Goal: Task Accomplishment & Management: Complete application form

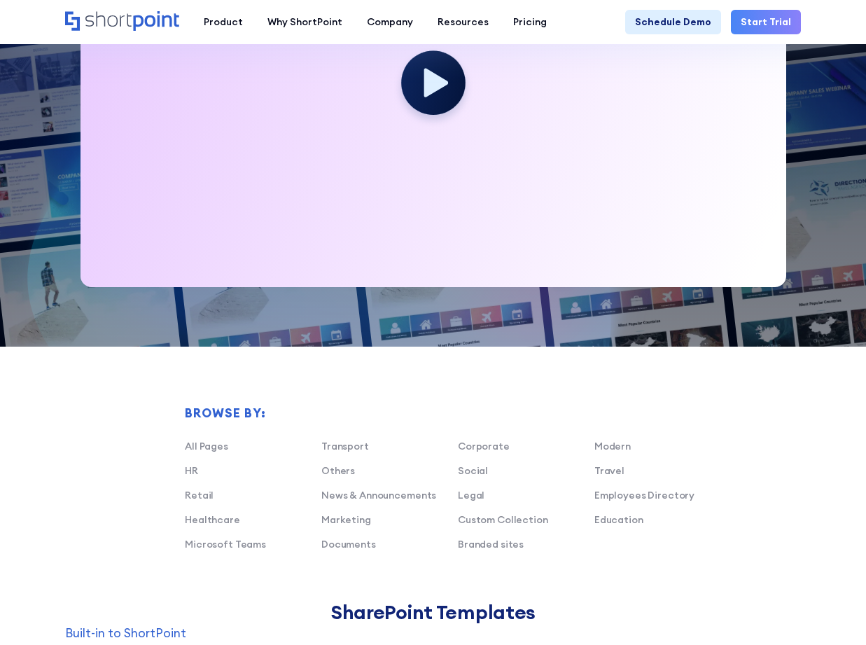
scroll to position [874, 0]
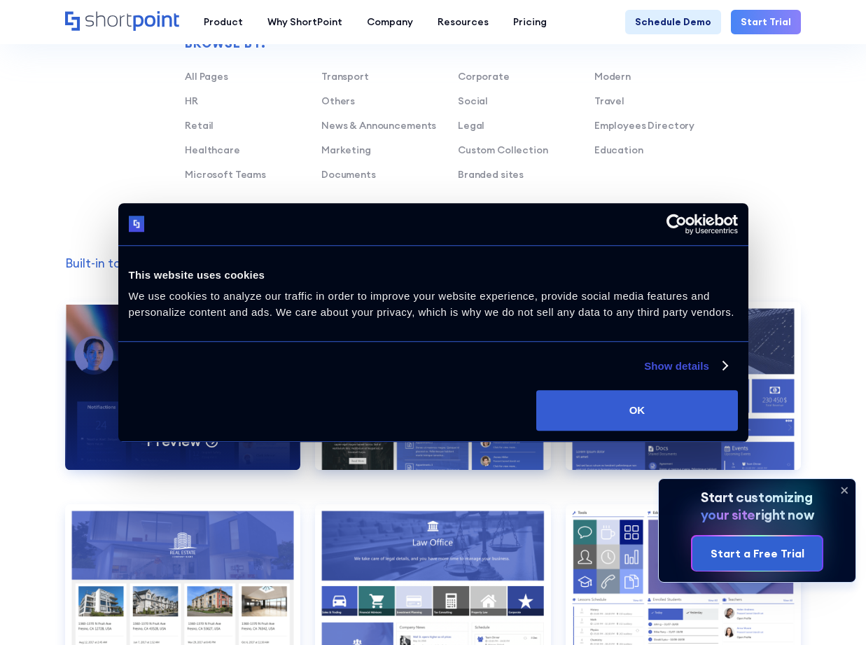
click at [188, 401] on div "Deny Allow selection Customize OK" at bounding box center [433, 410] width 609 height 41
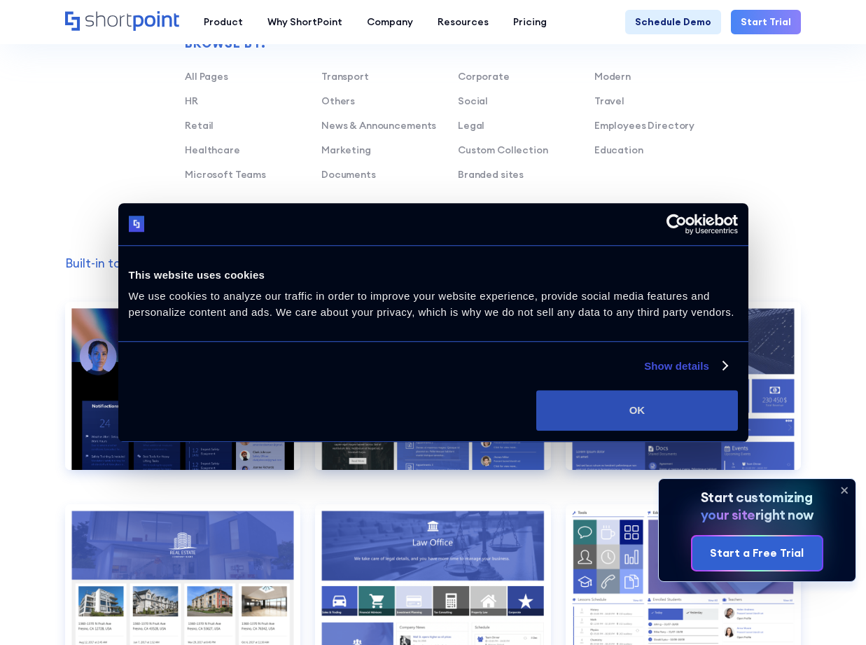
click at [639, 408] on button "OK" at bounding box center [637, 410] width 201 height 41
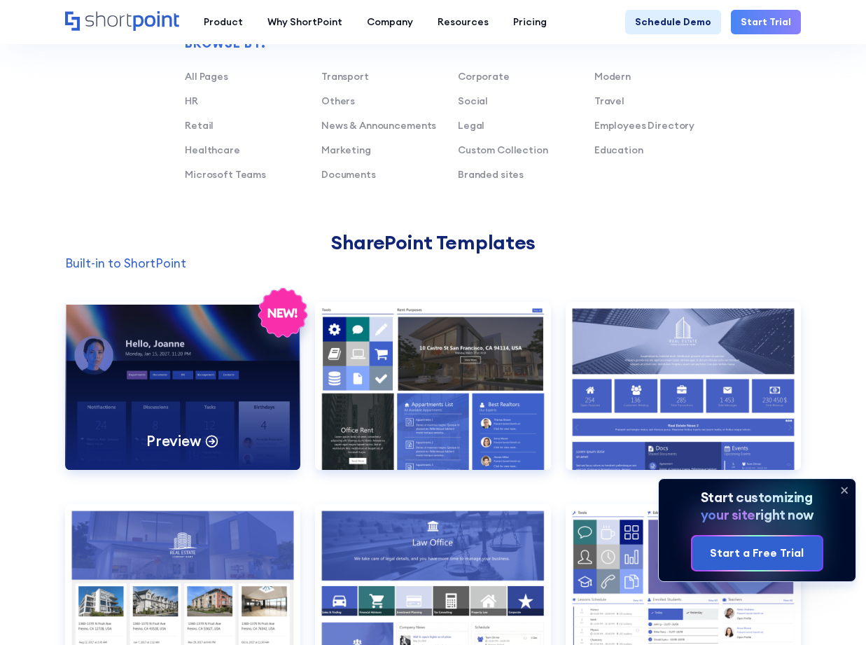
scroll to position [0, 0]
click at [220, 415] on div "Preview" at bounding box center [182, 386] width 235 height 168
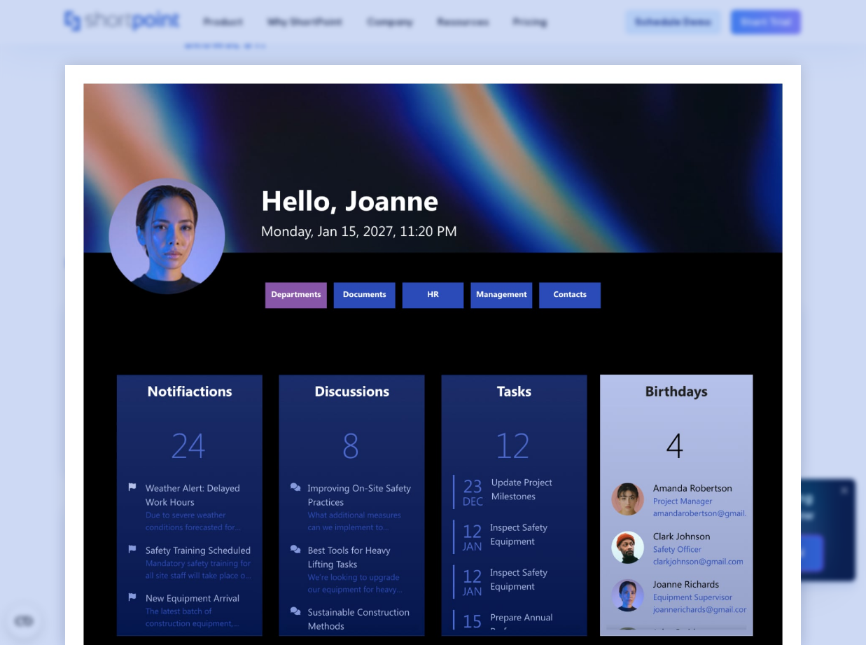
click at [32, 317] on div at bounding box center [433, 322] width 866 height 645
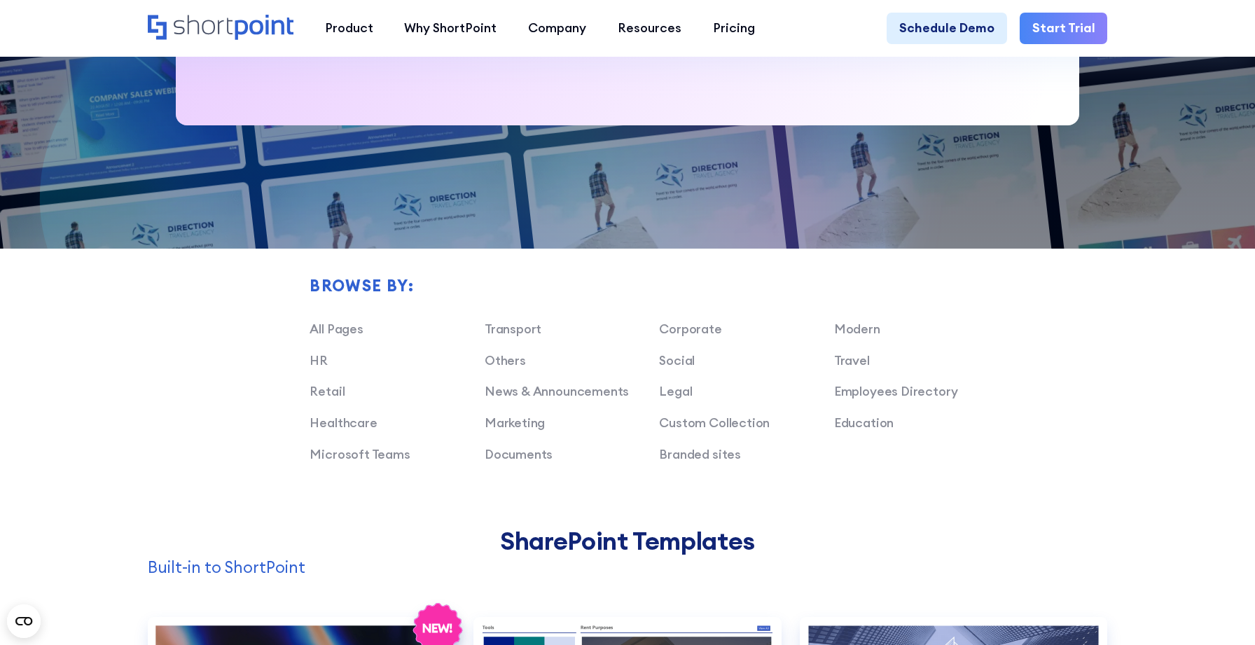
scroll to position [1044, 0]
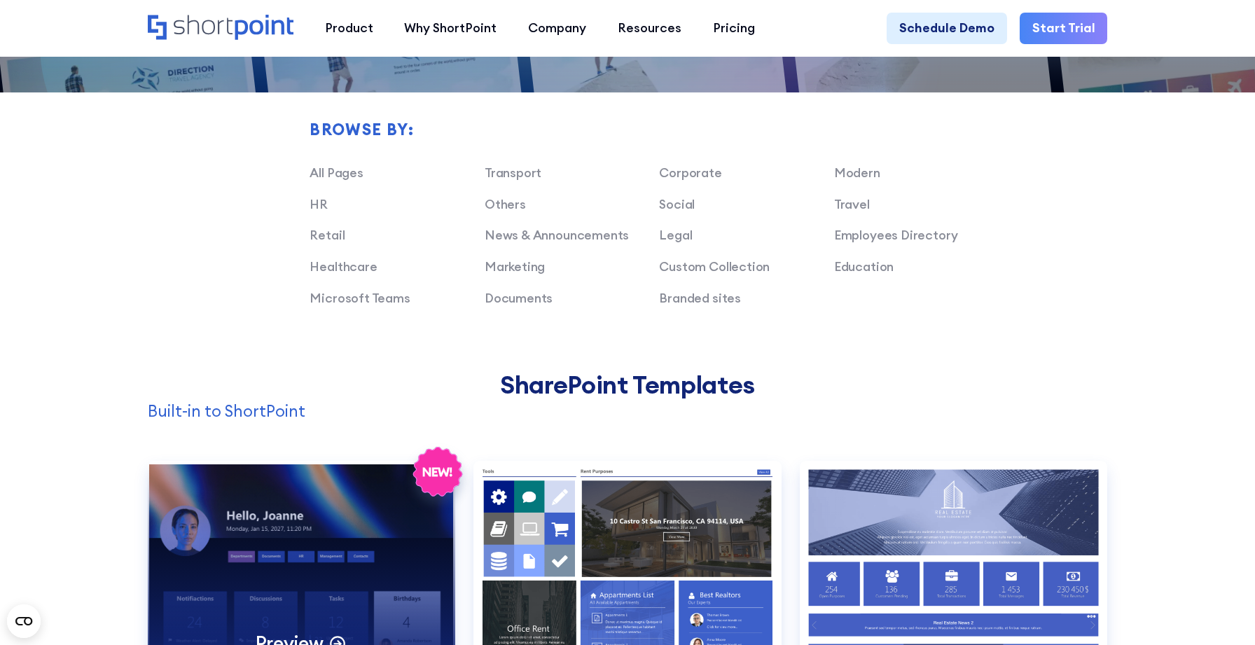
click at [332, 533] on div "Preview" at bounding box center [301, 571] width 307 height 220
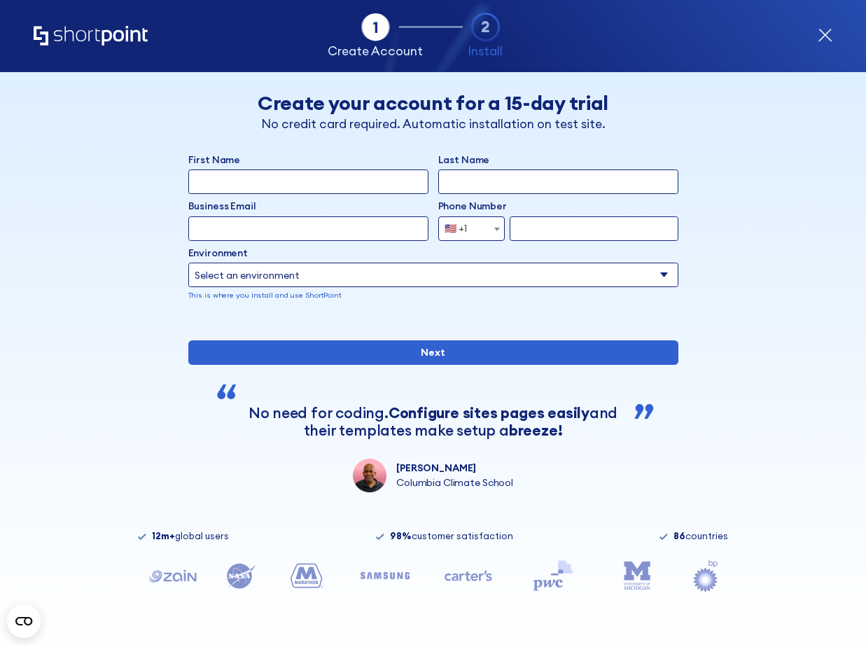
click at [305, 177] on input "First Name" at bounding box center [308, 182] width 240 height 25
type input "Temi"
type input "Tayo"
click at [290, 228] on input "Business Email" at bounding box center [308, 228] width 240 height 25
click at [215, 229] on input "temi@shortpoint.com" at bounding box center [308, 228] width 240 height 25
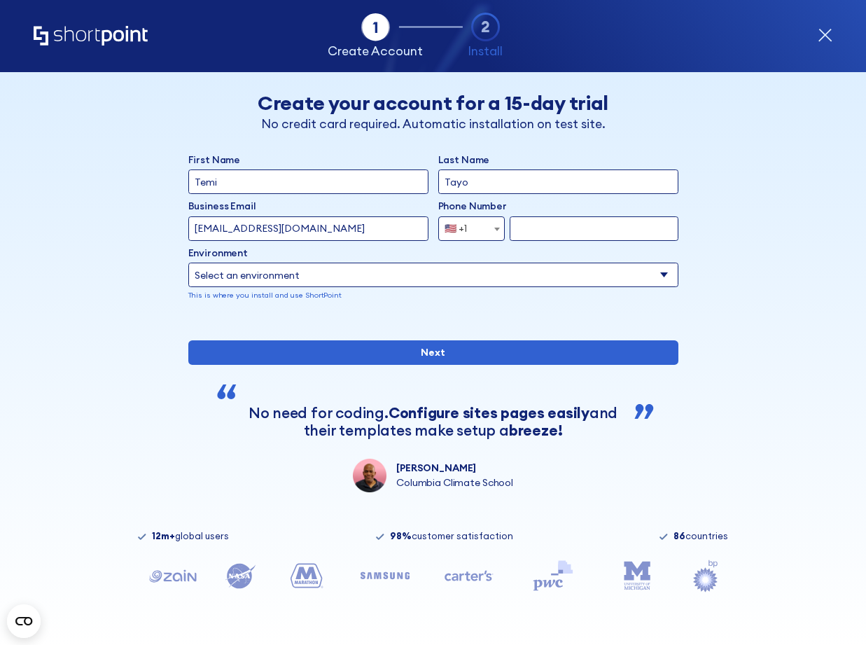
type input "temitayo@shortpoint.com"
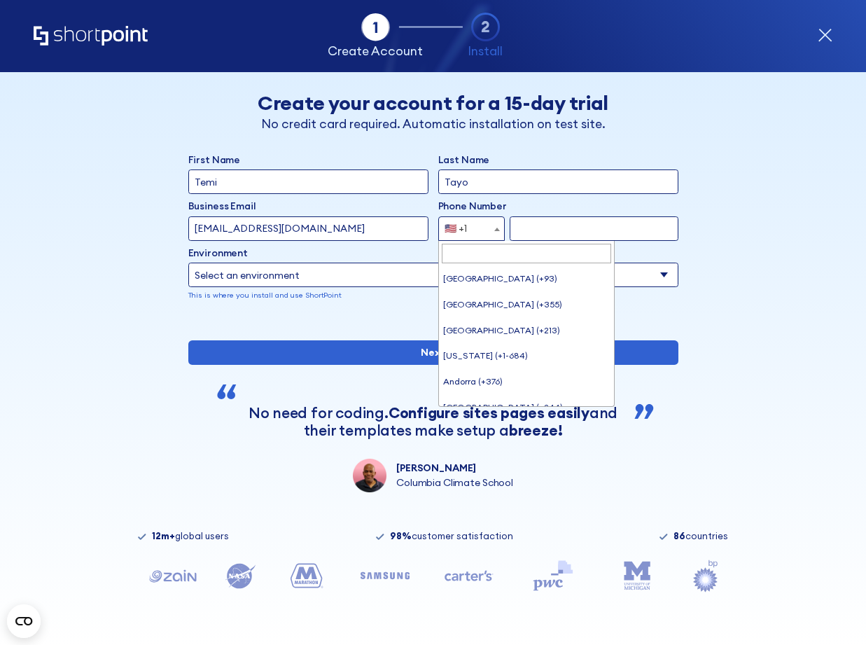
click at [463, 223] on div "🇺🇸 +1" at bounding box center [456, 228] width 22 height 25
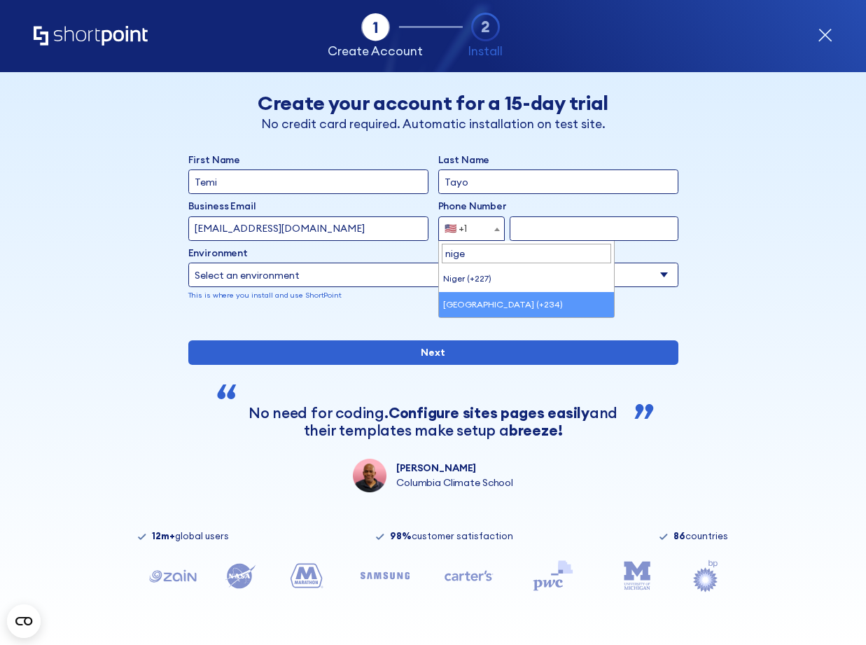
type input "nige"
select select "+234"
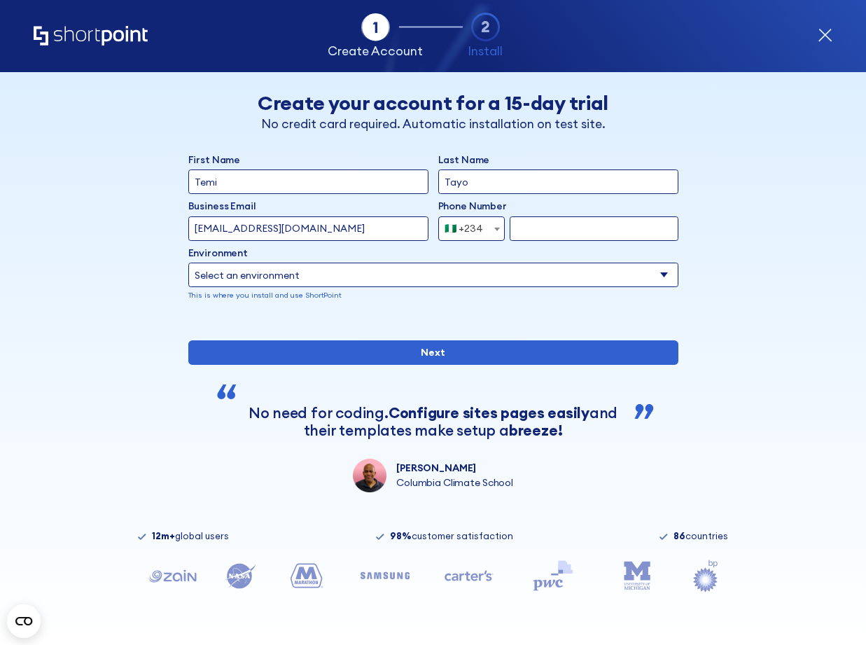
click at [551, 234] on input "form" at bounding box center [594, 228] width 168 height 25
type input "8138927095"
click at [531, 277] on select "Select an environment Microsoft 365 SharePoint Online SharePoint 2019 (On-Premi…" at bounding box center [433, 275] width 490 height 25
select select "SharePoint Online"
click at [188, 263] on select "Select an environment Microsoft 365 SharePoint Online SharePoint 2019 (On-Premi…" at bounding box center [433, 275] width 490 height 25
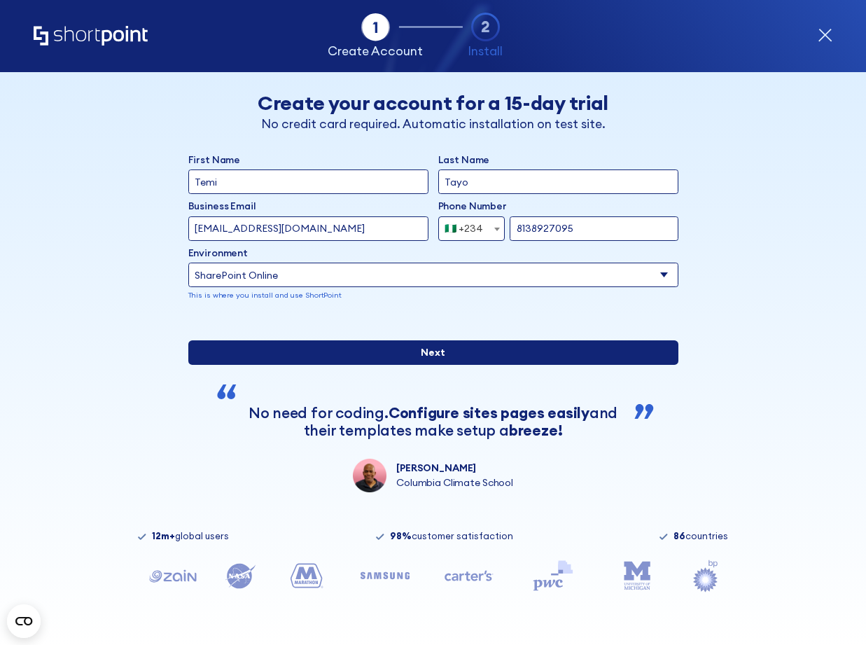
click at [473, 365] on input "Next" at bounding box center [433, 352] width 490 height 25
